Goal: Information Seeking & Learning: Learn about a topic

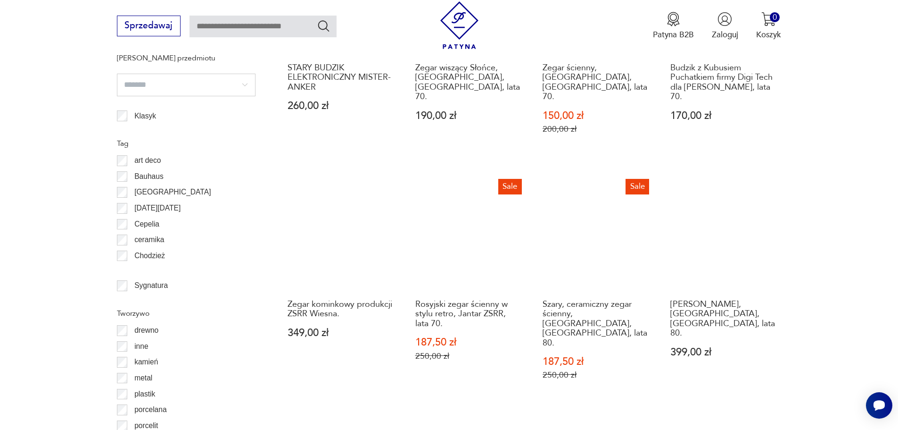
scroll to position [975, 0]
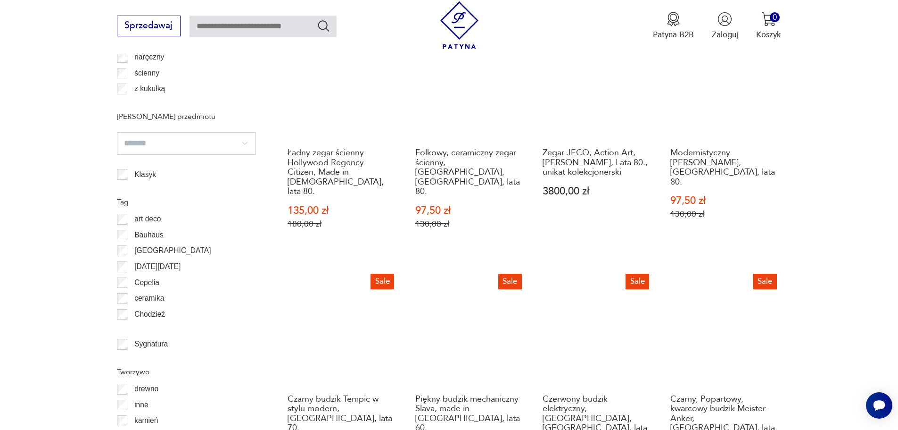
scroll to position [1129, 0]
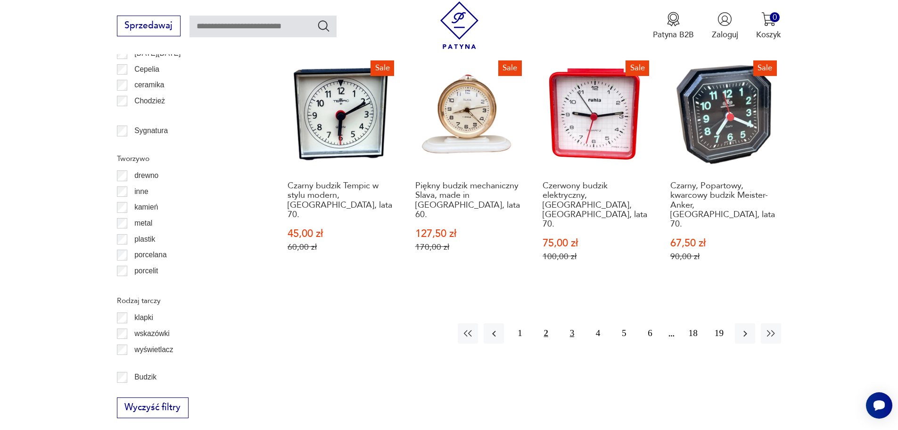
click at [572, 323] on button "3" at bounding box center [572, 333] width 20 height 20
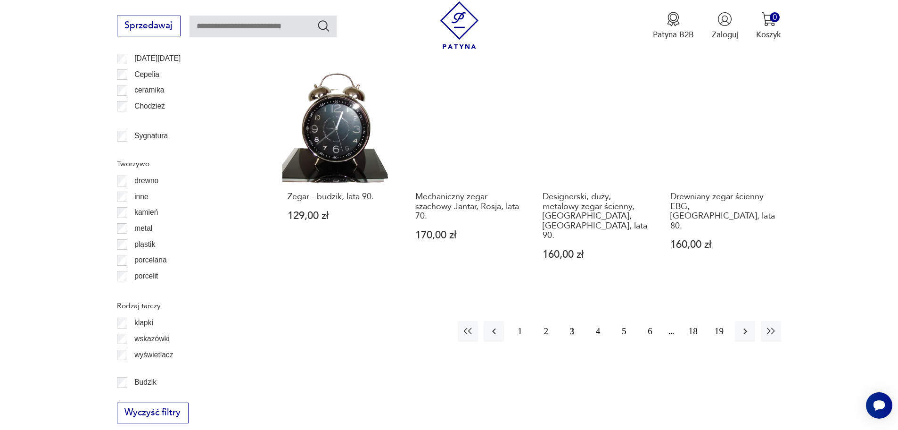
scroll to position [1124, 0]
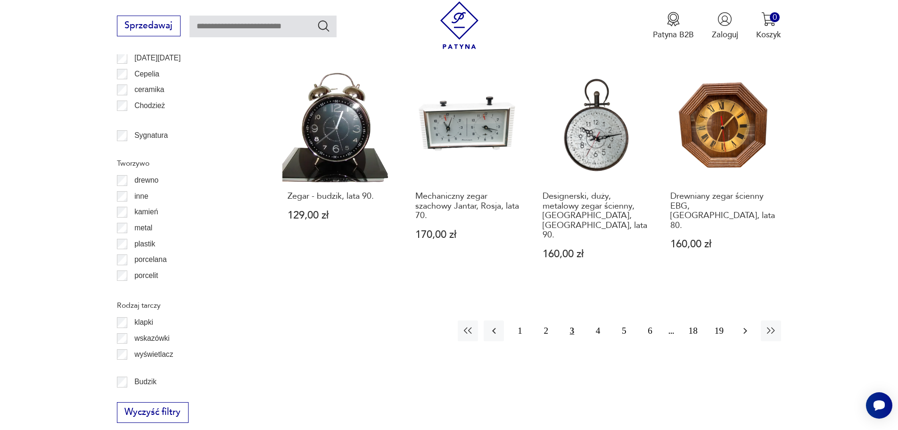
click at [745, 325] on icon "button" at bounding box center [745, 330] width 11 height 11
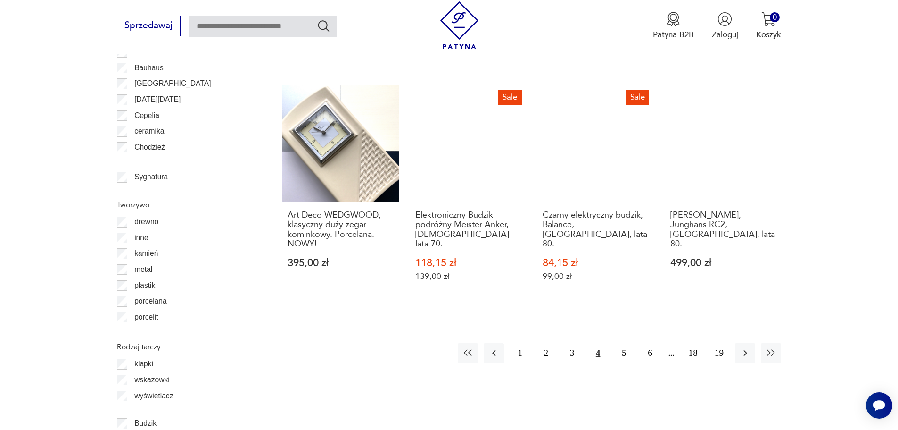
scroll to position [1083, 0]
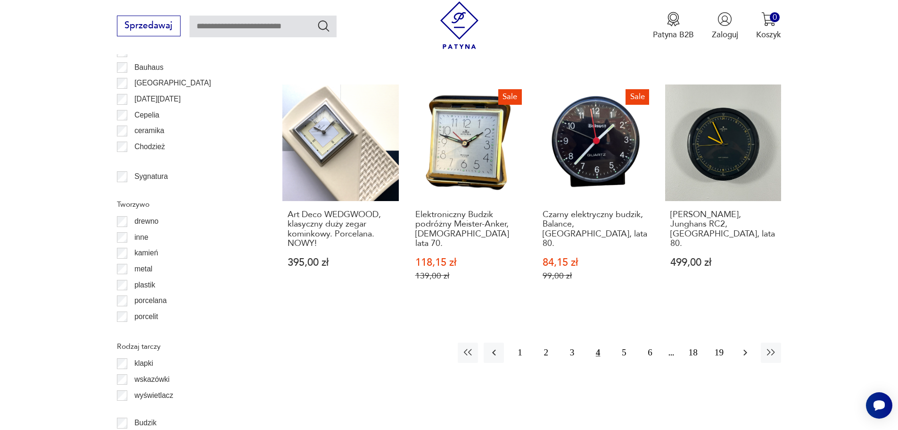
click at [746, 347] on icon "button" at bounding box center [745, 352] width 11 height 11
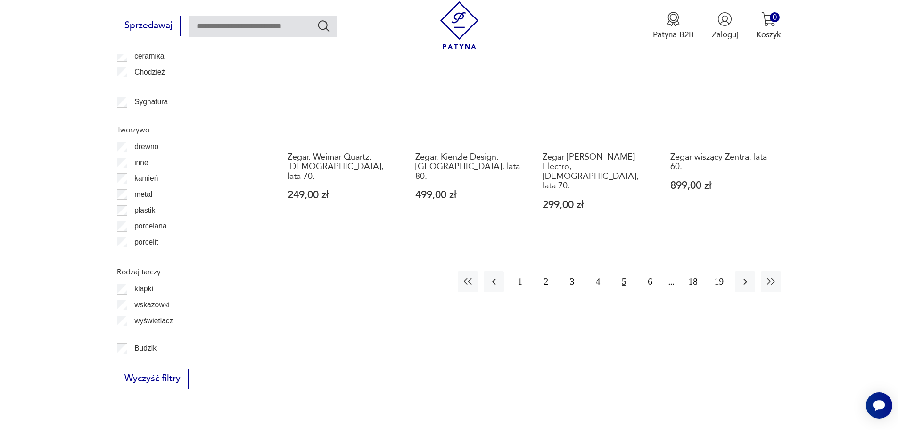
scroll to position [1192, 0]
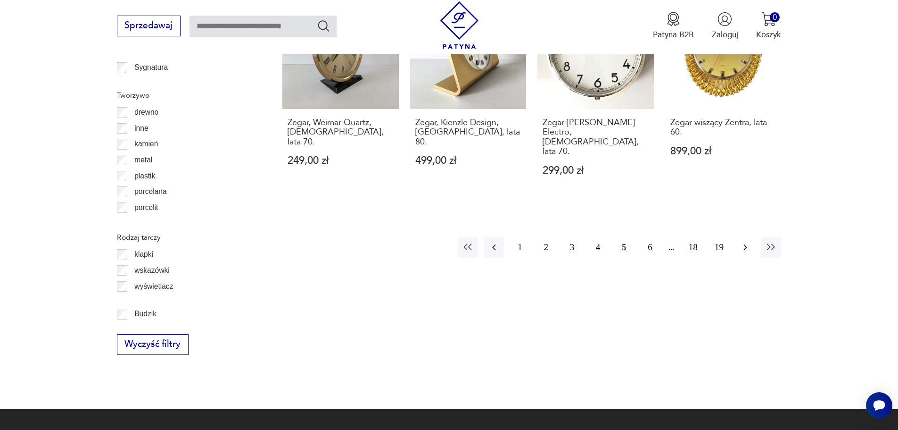
click at [744, 241] on icon "button" at bounding box center [745, 246] width 11 height 11
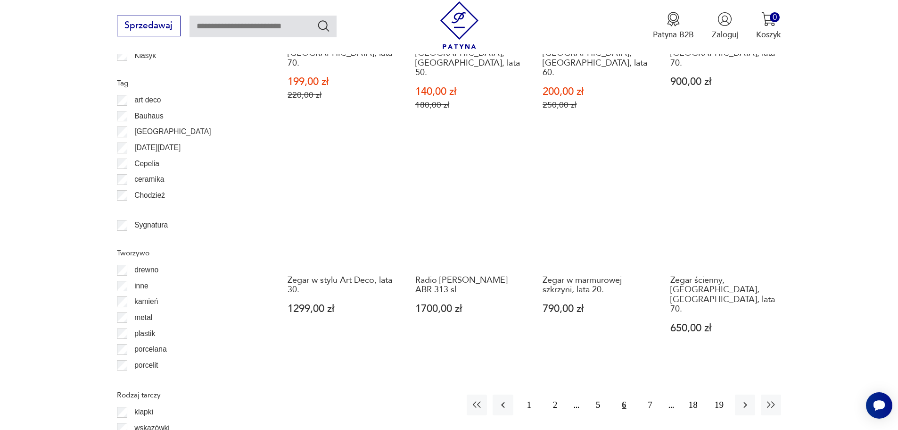
scroll to position [1035, 0]
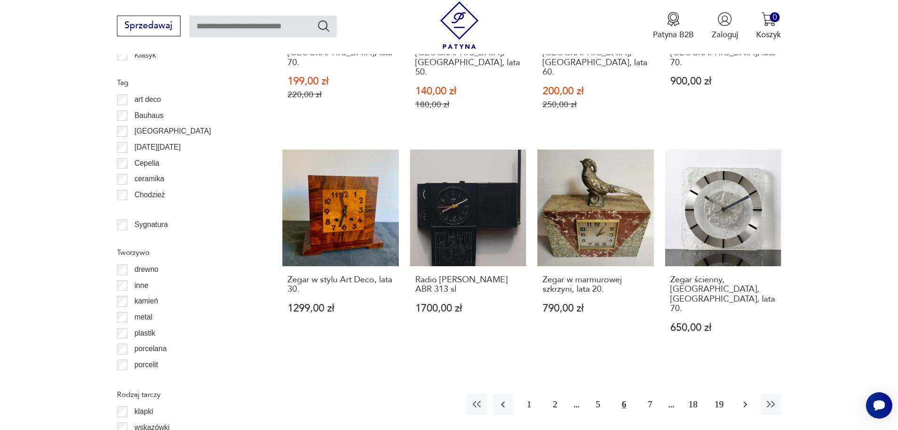
click at [746, 398] on icon "button" at bounding box center [745, 403] width 11 height 11
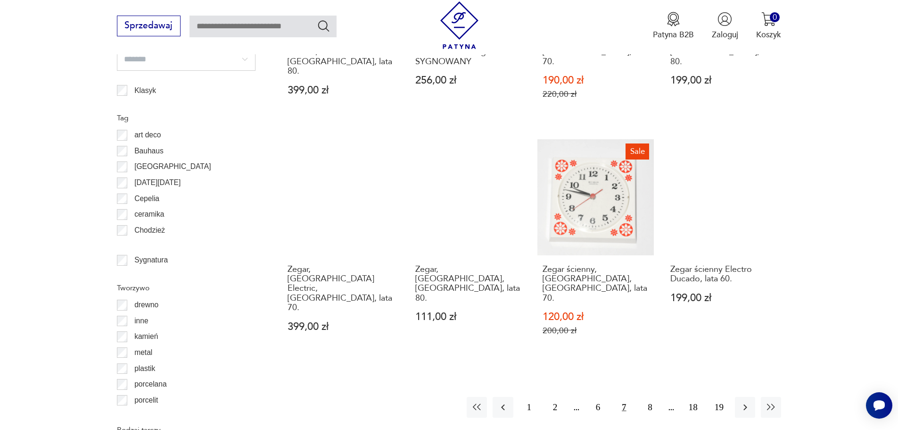
scroll to position [1000, 0]
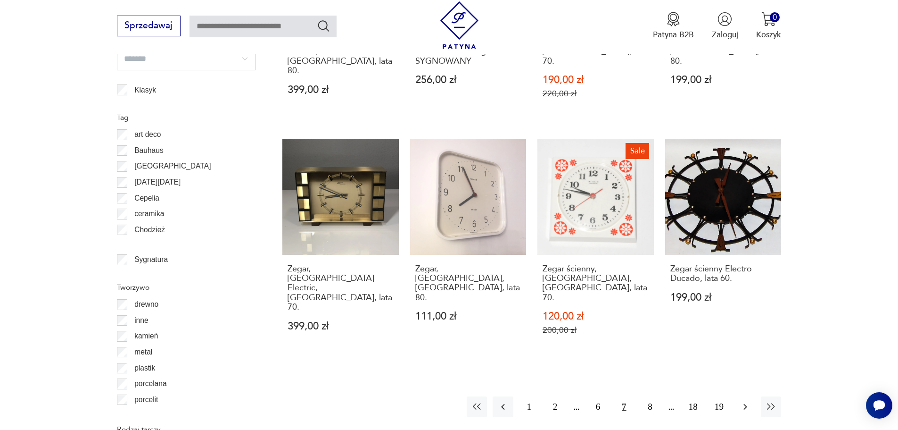
click at [744, 401] on icon "button" at bounding box center [745, 406] width 11 height 11
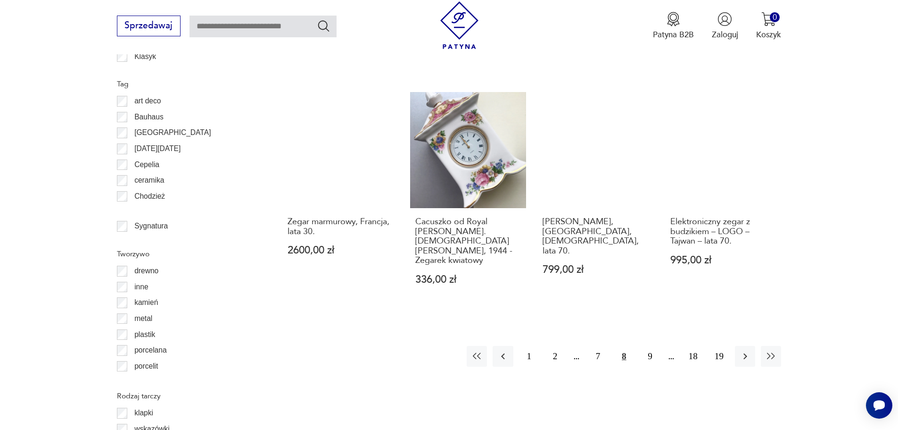
scroll to position [1042, 0]
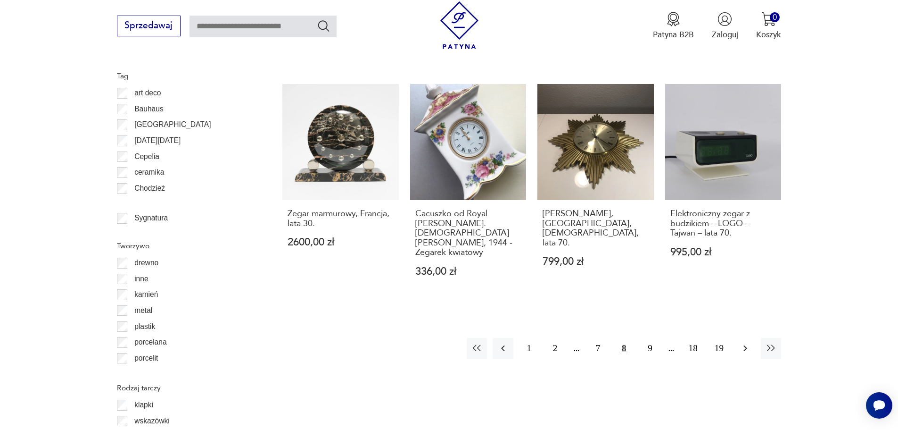
click at [746, 342] on icon "button" at bounding box center [745, 347] width 11 height 11
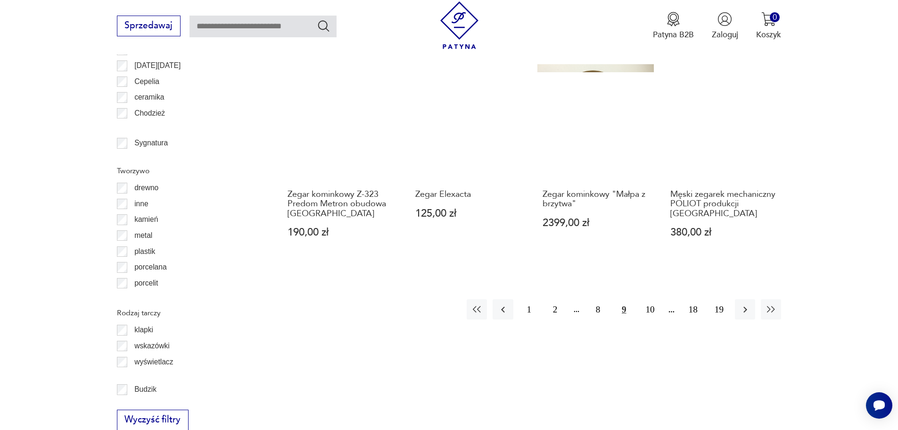
scroll to position [1119, 0]
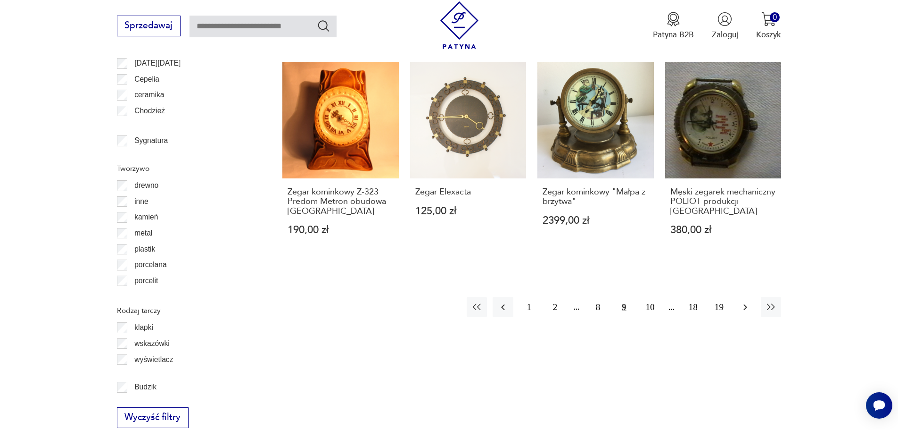
click at [748, 301] on icon "button" at bounding box center [745, 306] width 11 height 11
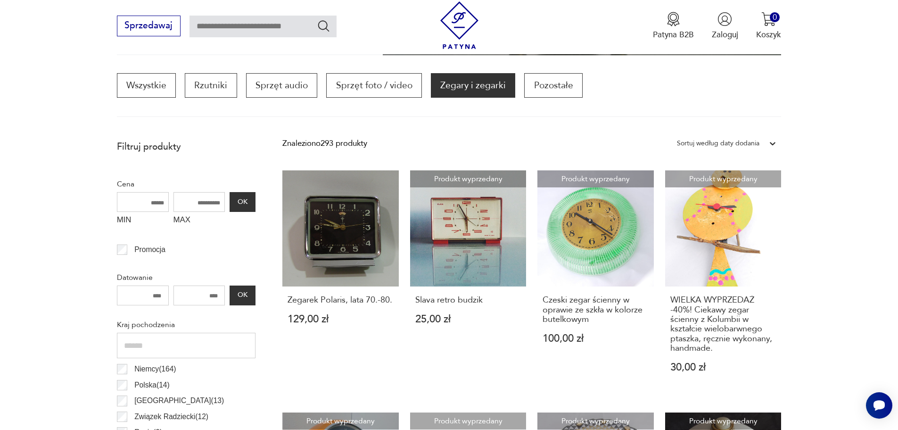
scroll to position [287, 0]
click at [578, 243] on link "Produkt wyprzedany Czeski zegar ścienny w oprawie ze szkła w kolorze butelkowym…" at bounding box center [596, 282] width 116 height 224
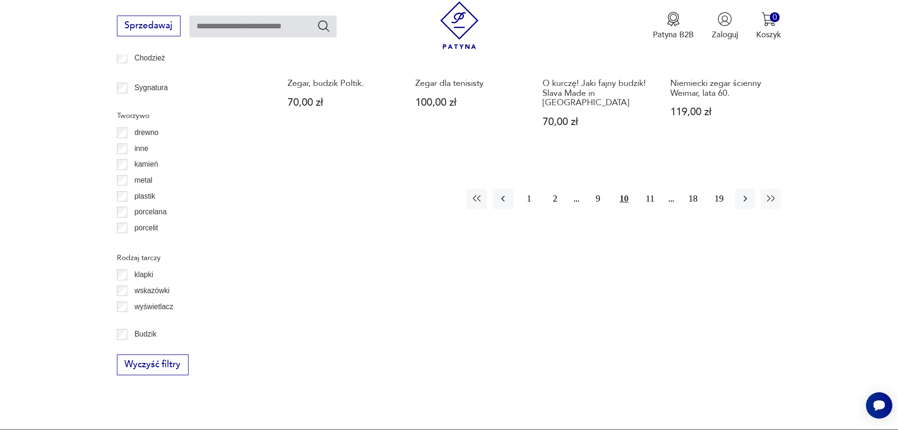
scroll to position [1173, 0]
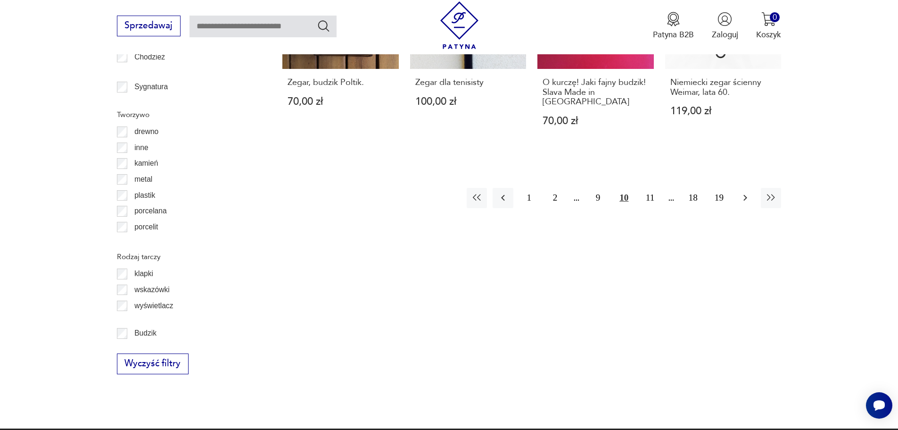
click at [742, 192] on icon "button" at bounding box center [745, 197] width 11 height 11
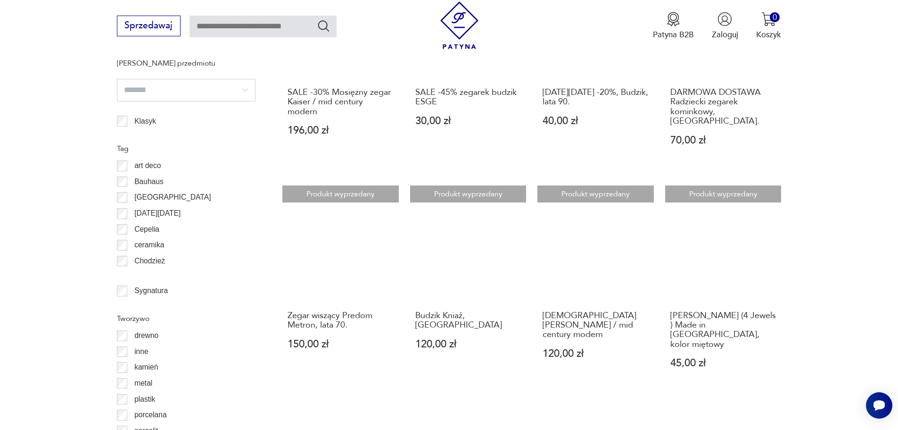
scroll to position [970, 0]
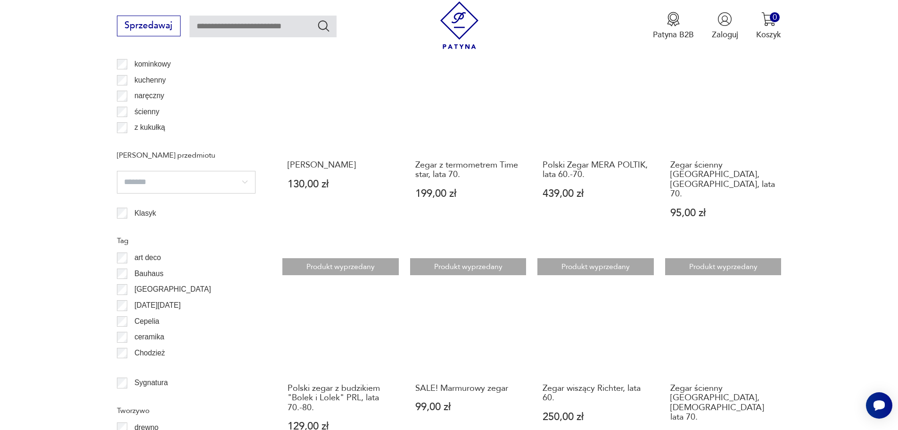
scroll to position [972, 0]
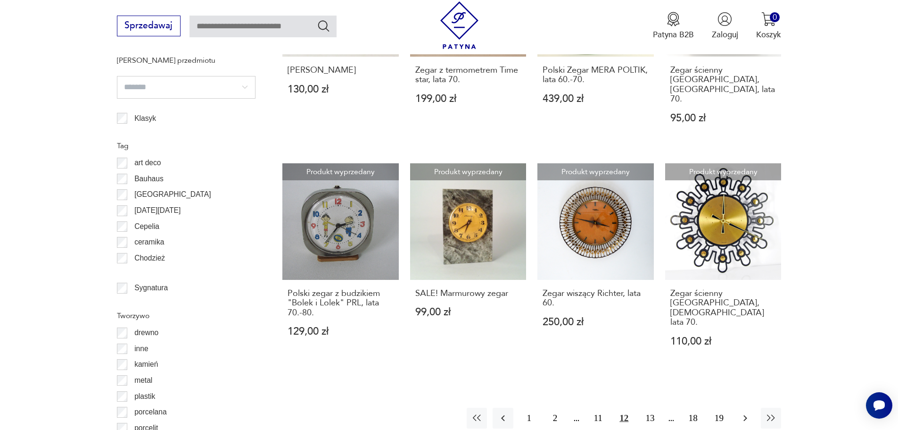
click at [742, 412] on icon "button" at bounding box center [745, 417] width 11 height 11
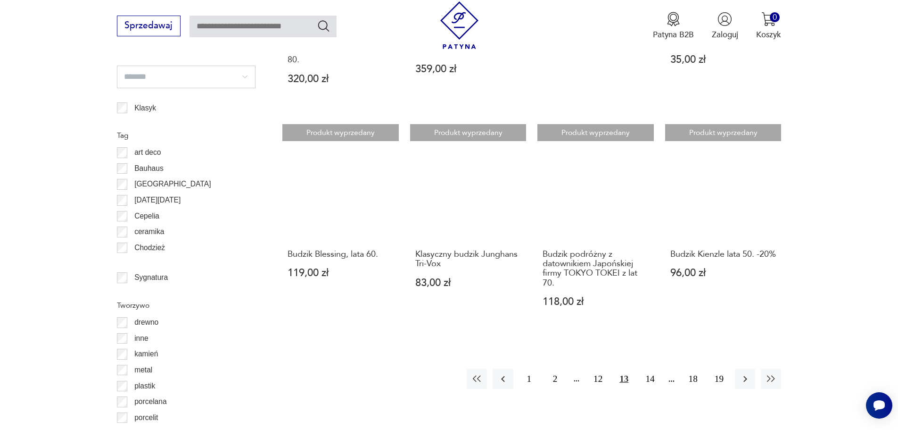
scroll to position [986, 0]
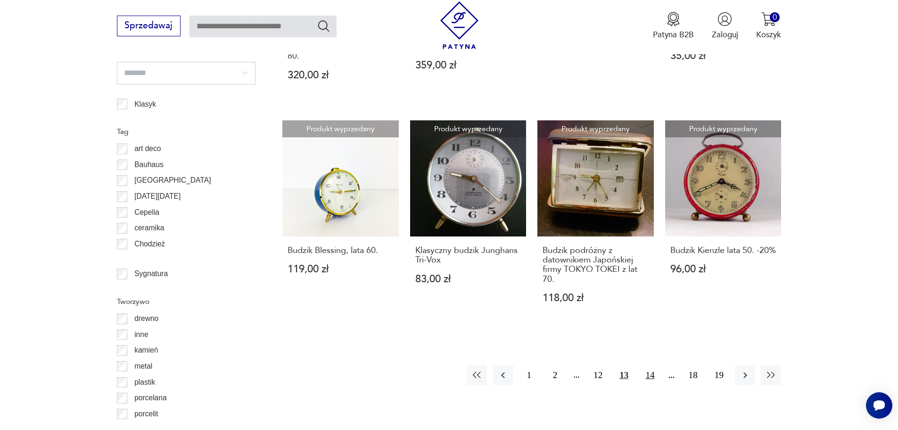
click at [649, 365] on button "14" at bounding box center [650, 375] width 20 height 20
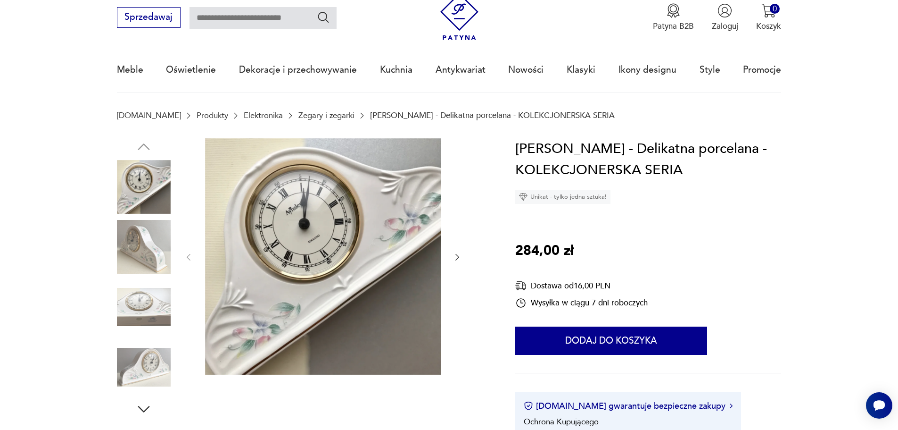
scroll to position [34, 0]
click at [138, 301] on img at bounding box center [144, 307] width 54 height 54
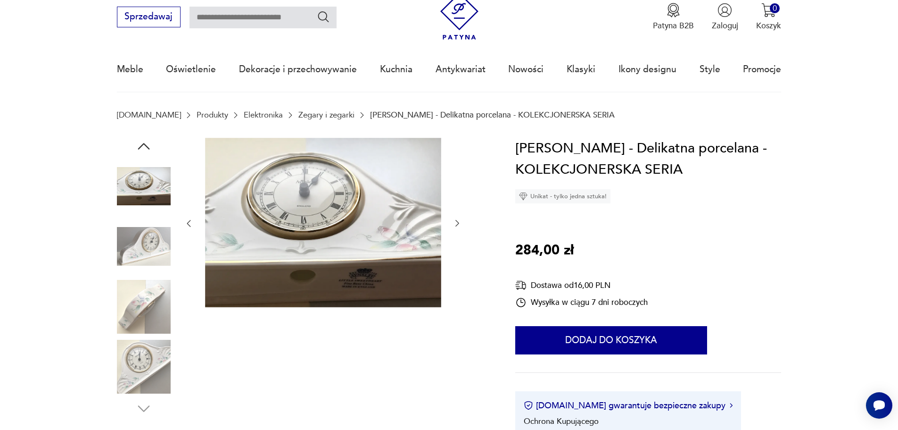
click at [135, 346] on img at bounding box center [144, 367] width 54 height 54
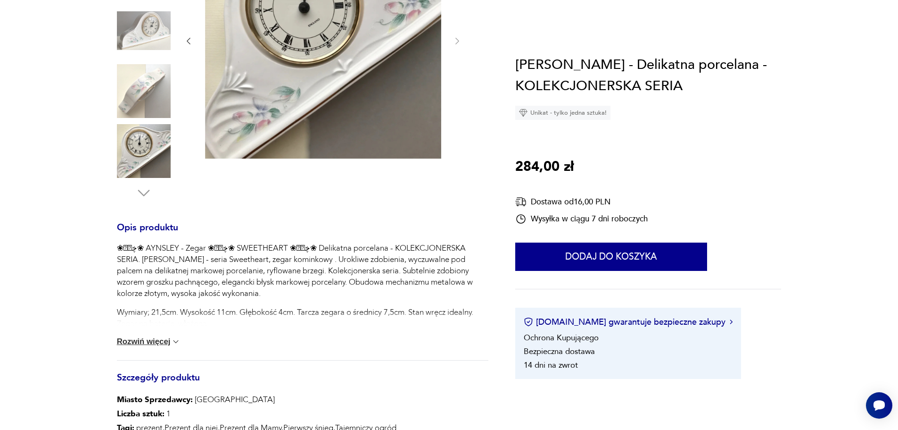
scroll to position [319, 0]
